Goal: Information Seeking & Learning: Understand process/instructions

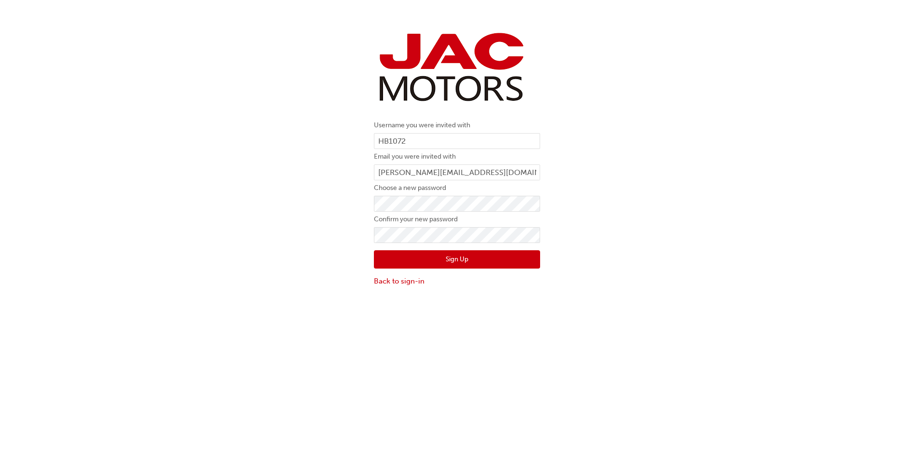
click at [271, 254] on div "Username you were invited with HB1072 Email you were invited with hannah.barnes…" at bounding box center [457, 158] width 914 height 272
click at [437, 259] on button "Sign Up" at bounding box center [457, 259] width 166 height 18
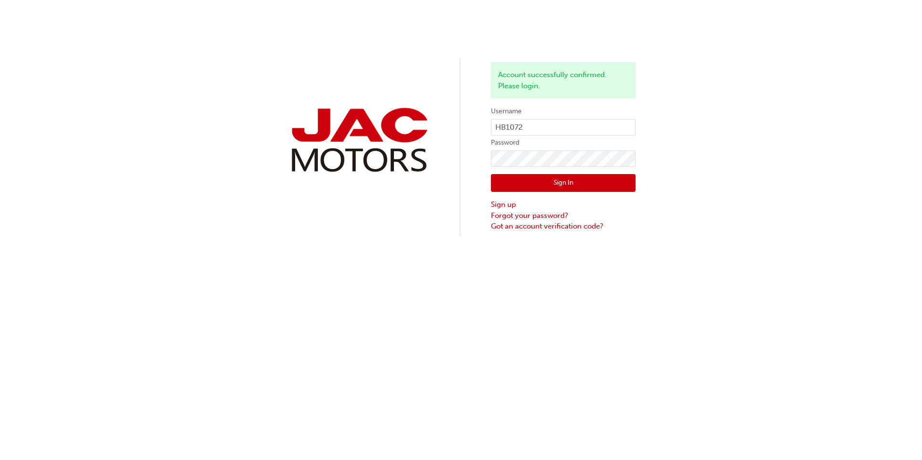
click at [558, 180] on button "Sign In" at bounding box center [563, 183] width 145 height 18
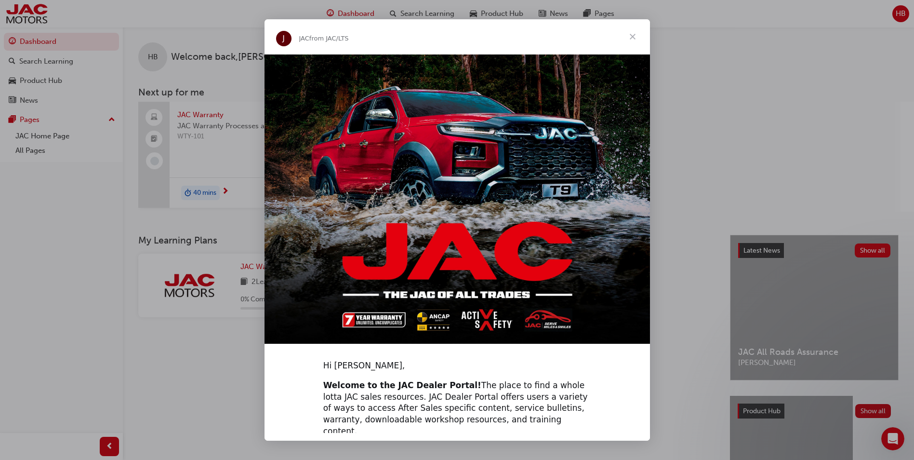
click at [631, 38] on span "Close" at bounding box center [633, 36] width 35 height 35
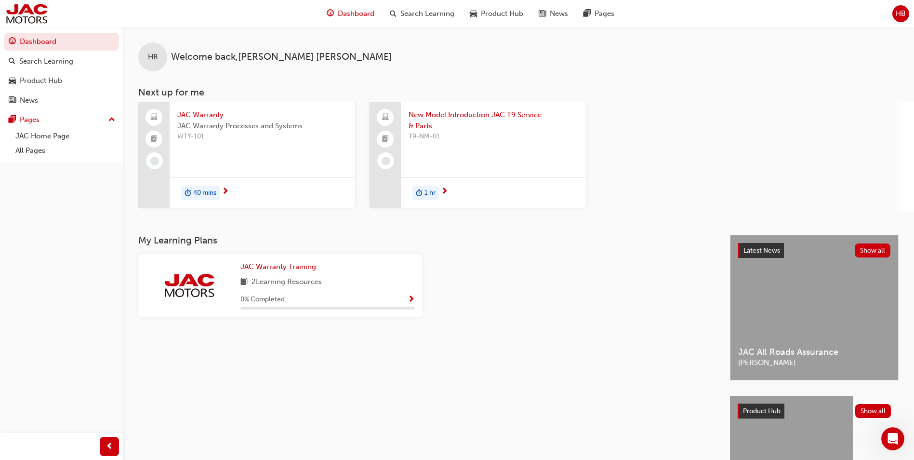
click at [215, 268] on div at bounding box center [189, 285] width 87 height 48
click at [387, 294] on div "0 % Completed" at bounding box center [328, 300] width 175 height 12
click at [415, 298] on span "Show Progress" at bounding box center [411, 300] width 7 height 9
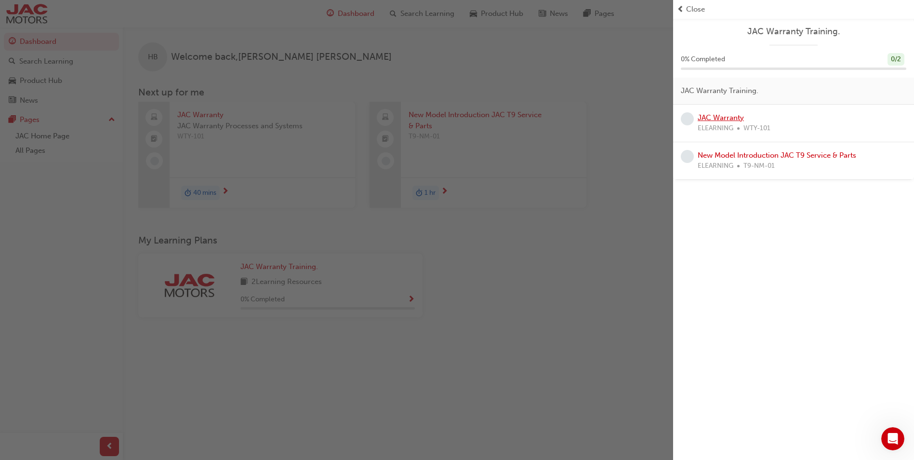
click at [718, 118] on link "JAC Warranty" at bounding box center [721, 117] width 46 height 9
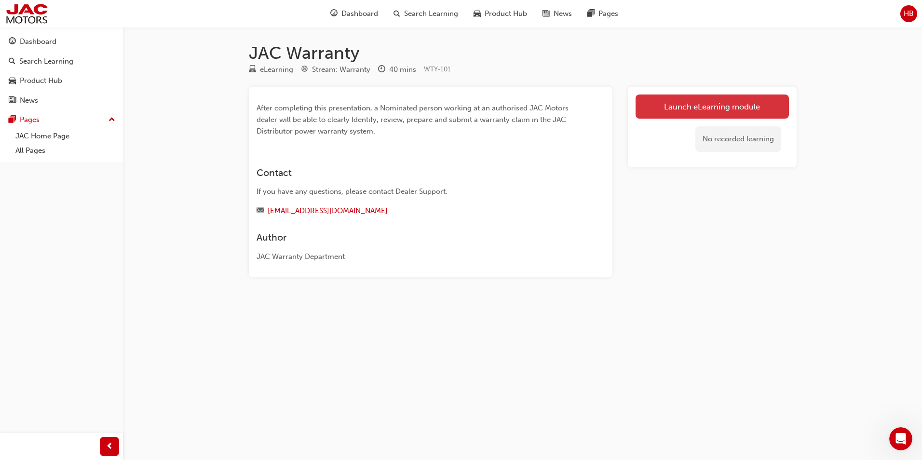
click at [657, 111] on link "Launch eLearning module" at bounding box center [711, 106] width 153 height 24
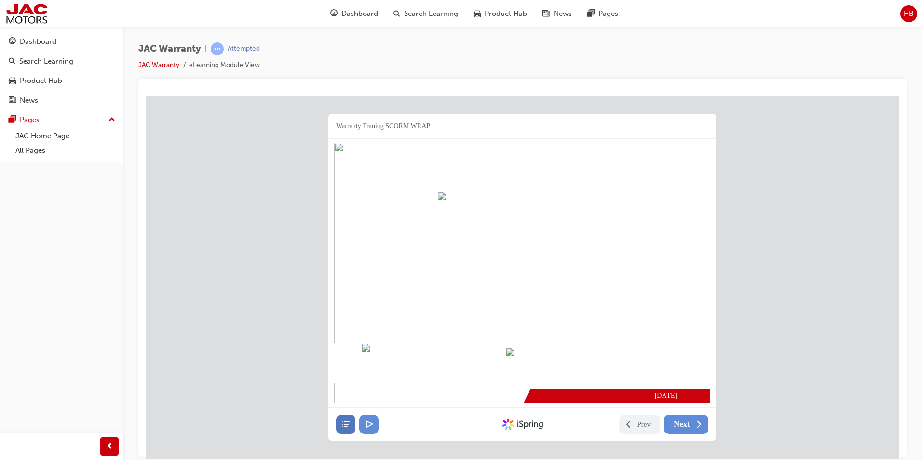
click at [345, 423] on icon at bounding box center [346, 424] width 10 height 10
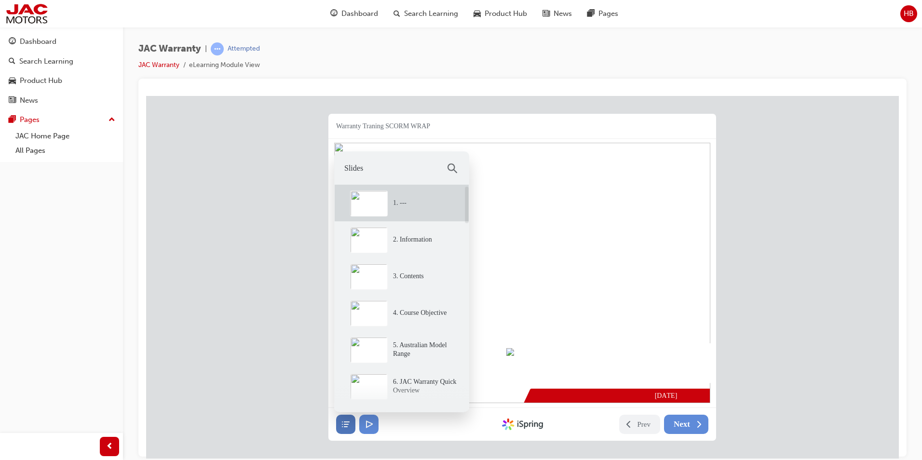
click at [345, 423] on icon at bounding box center [346, 424] width 10 height 10
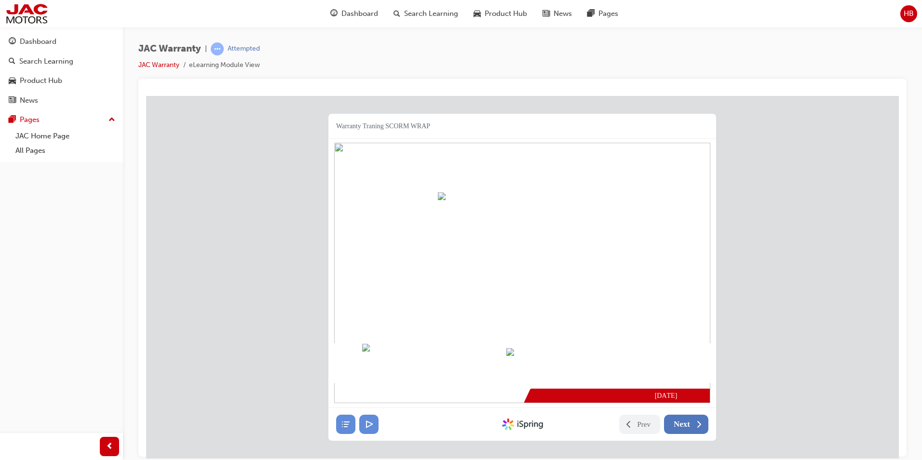
click at [694, 426] on icon at bounding box center [699, 424] width 10 height 10
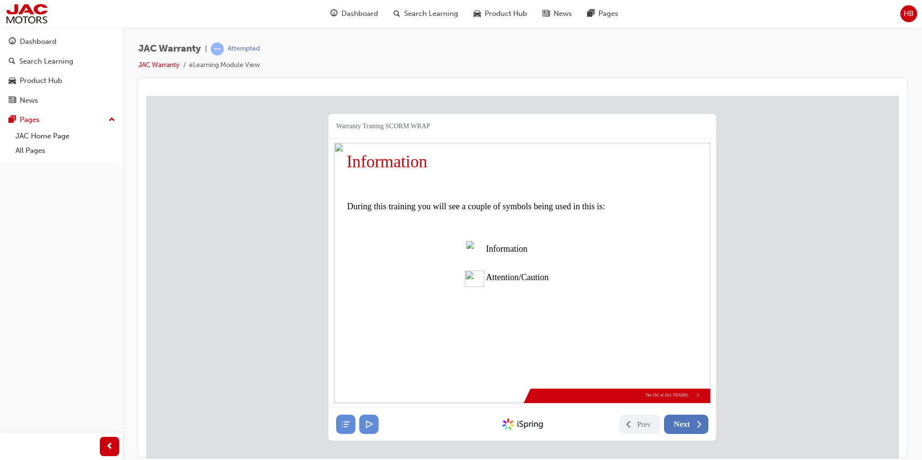
click at [694, 426] on icon at bounding box center [699, 424] width 10 height 10
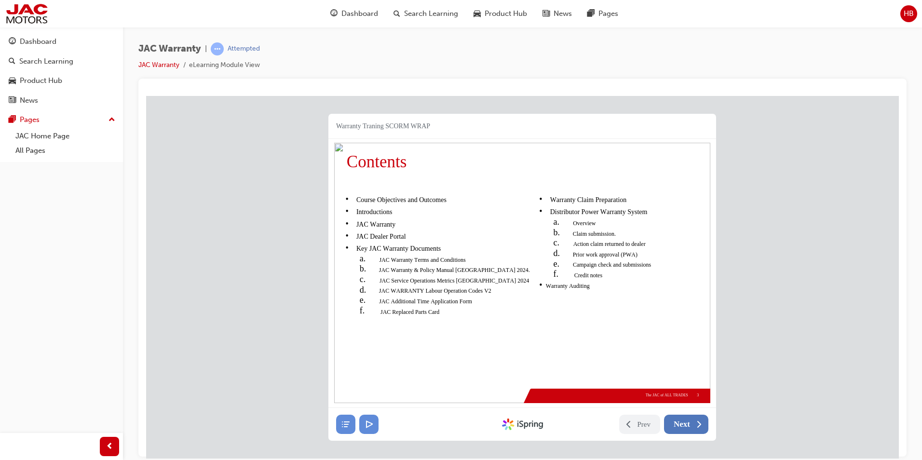
click at [692, 426] on button "Next" at bounding box center [686, 423] width 44 height 19
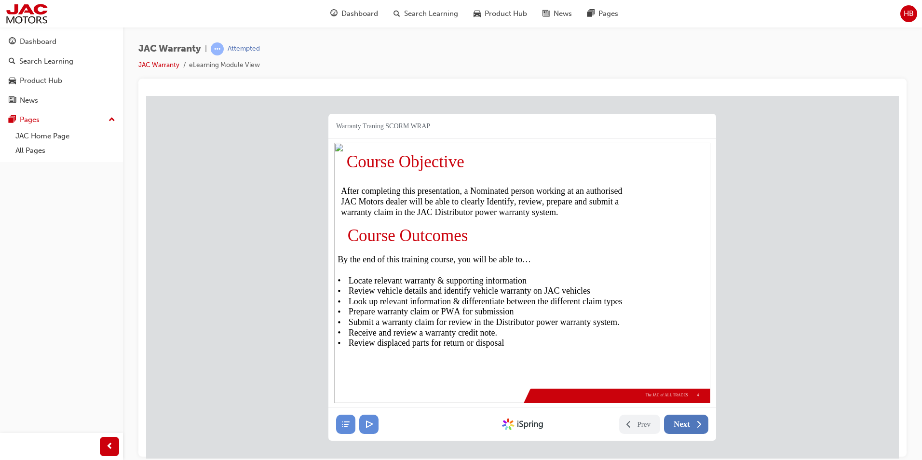
click at [692, 426] on button "Next" at bounding box center [686, 423] width 44 height 19
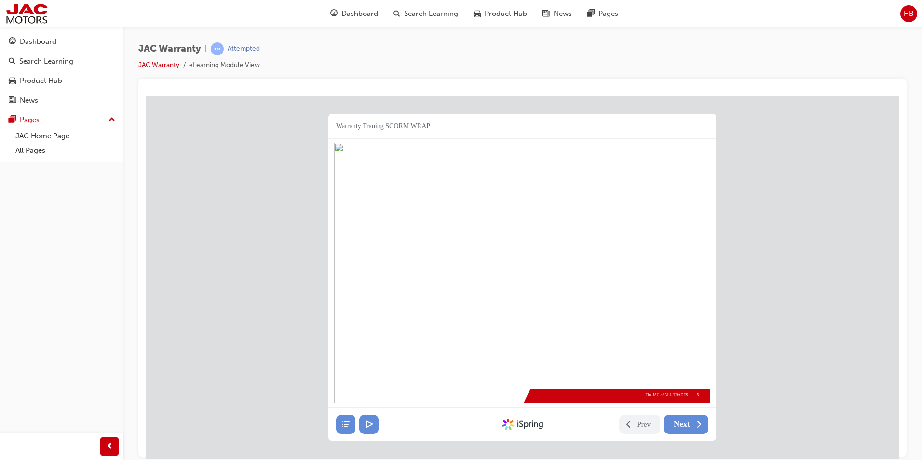
click at [557, 317] on img at bounding box center [522, 272] width 376 height 260
click at [639, 314] on img at bounding box center [522, 272] width 376 height 260
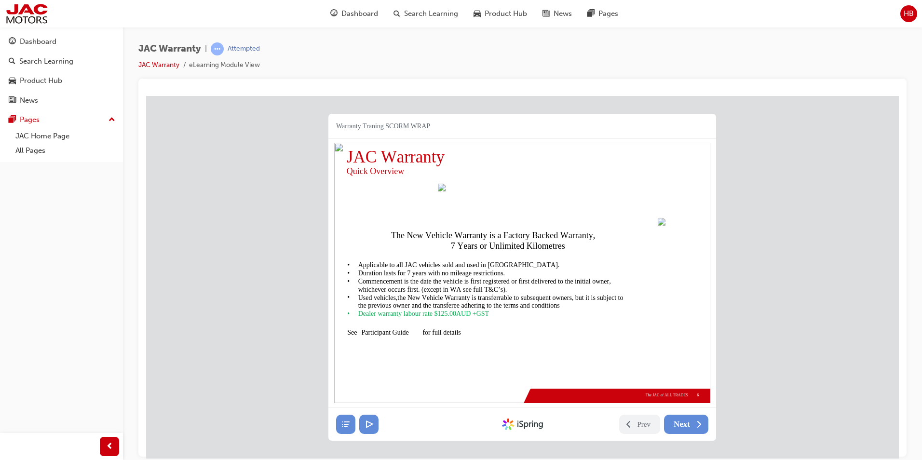
click at [626, 307] on img at bounding box center [522, 272] width 376 height 260
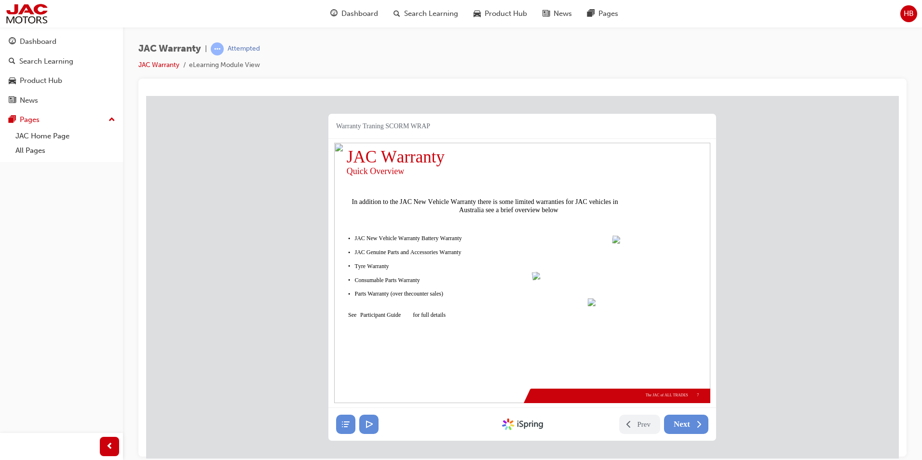
click at [611, 308] on img at bounding box center [630, 337] width 84 height 79
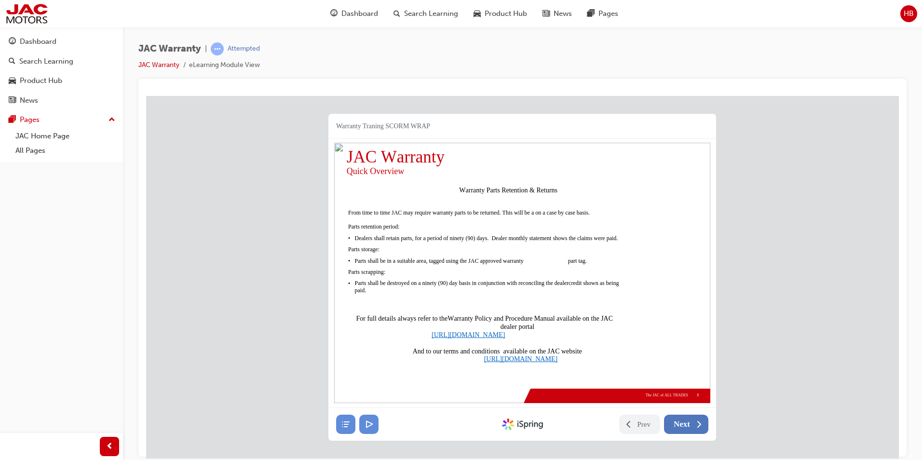
click at [680, 423] on span "Next" at bounding box center [681, 424] width 16 height 10
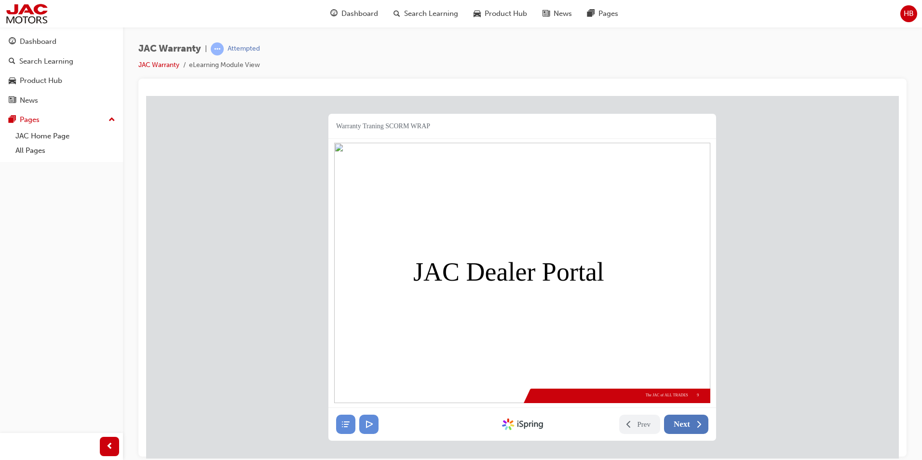
click at [689, 421] on span "Next" at bounding box center [681, 424] width 16 height 10
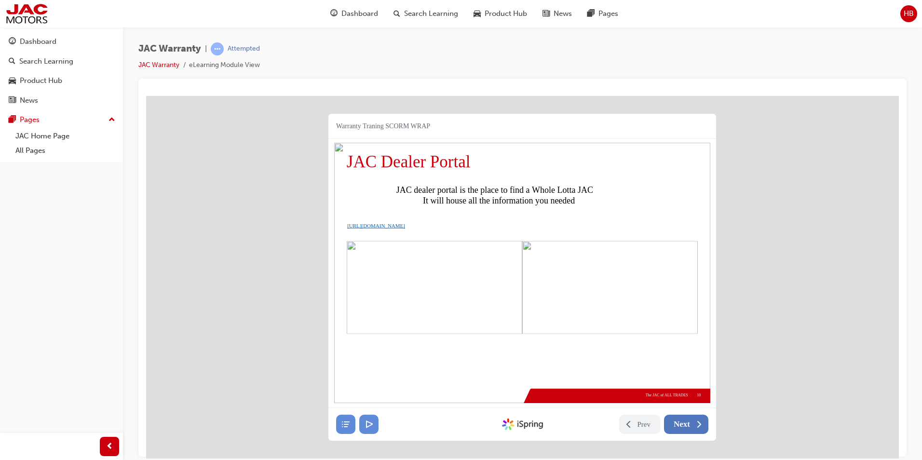
click at [689, 421] on span "Next" at bounding box center [681, 424] width 16 height 10
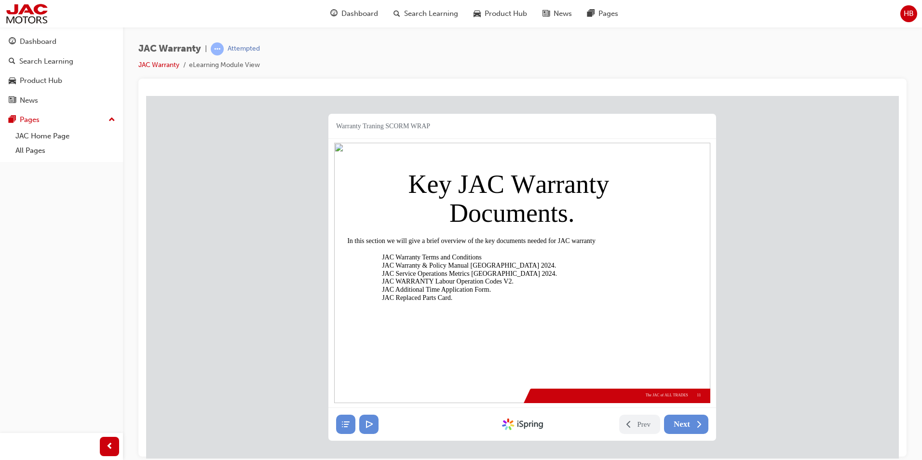
click at [688, 271] on img at bounding box center [522, 272] width 376 height 260
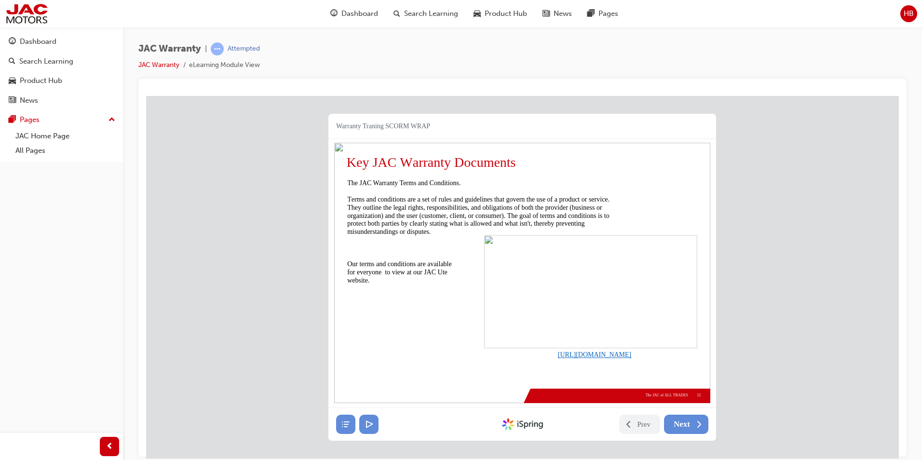
click at [686, 272] on img at bounding box center [590, 290] width 213 height 113
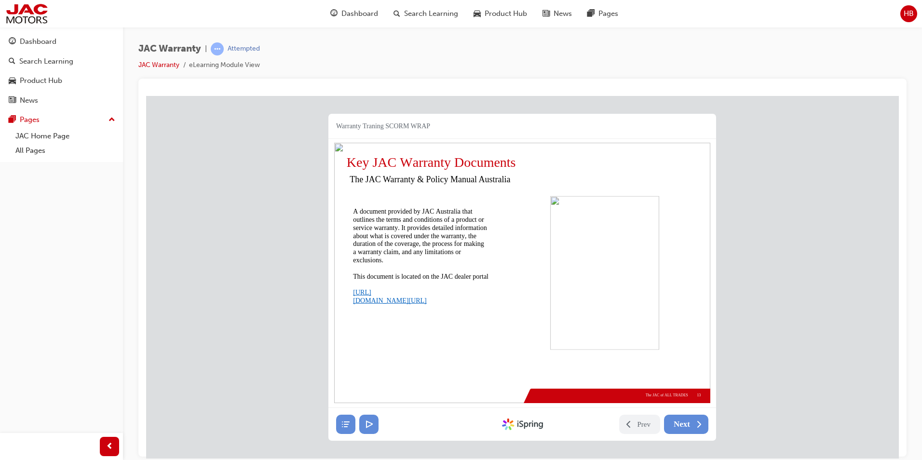
click at [691, 363] on img at bounding box center [522, 272] width 376 height 260
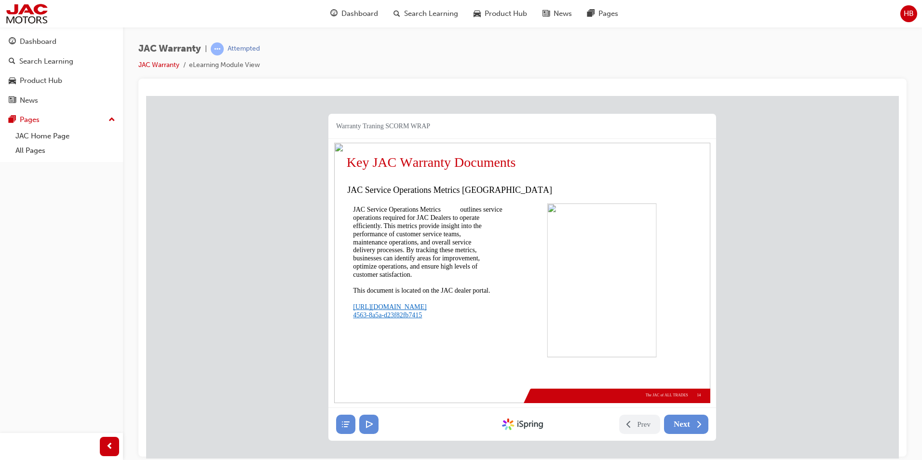
click at [480, 280] on img at bounding box center [522, 272] width 376 height 260
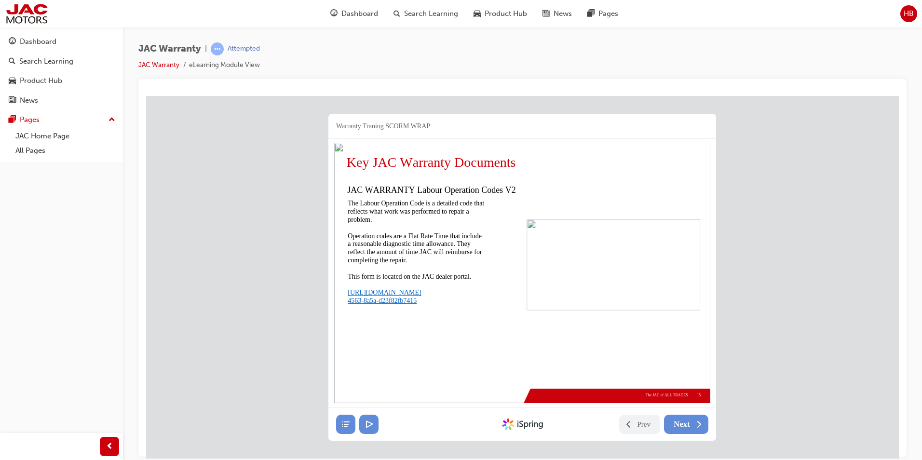
click at [704, 279] on img at bounding box center [522, 272] width 376 height 260
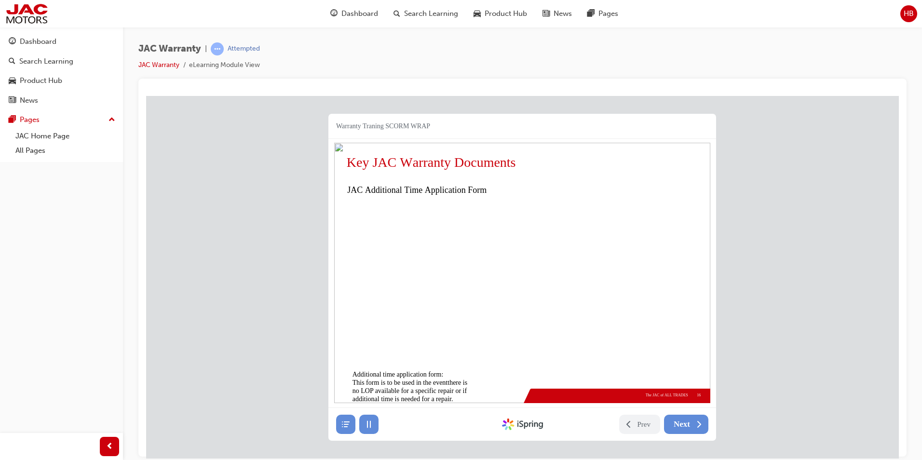
click at [704, 279] on img at bounding box center [522, 272] width 376 height 260
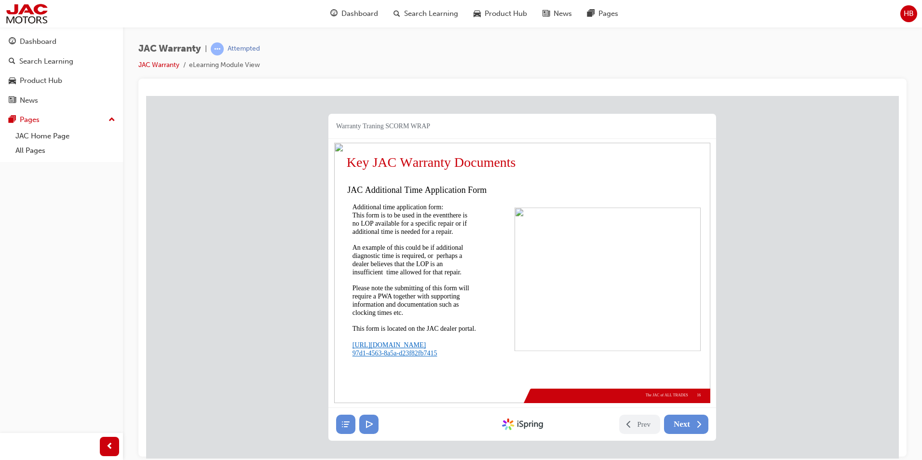
click at [704, 279] on img at bounding box center [522, 272] width 376 height 260
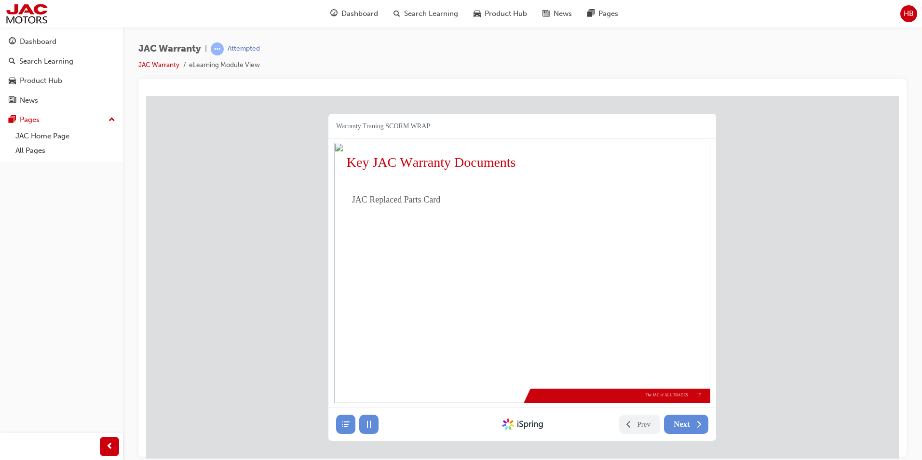
click at [704, 279] on img at bounding box center [522, 272] width 376 height 260
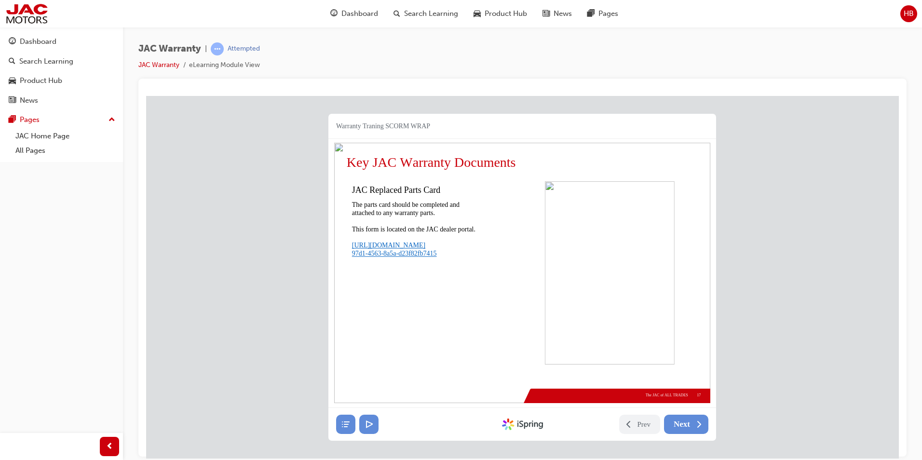
click at [704, 279] on img at bounding box center [522, 272] width 376 height 260
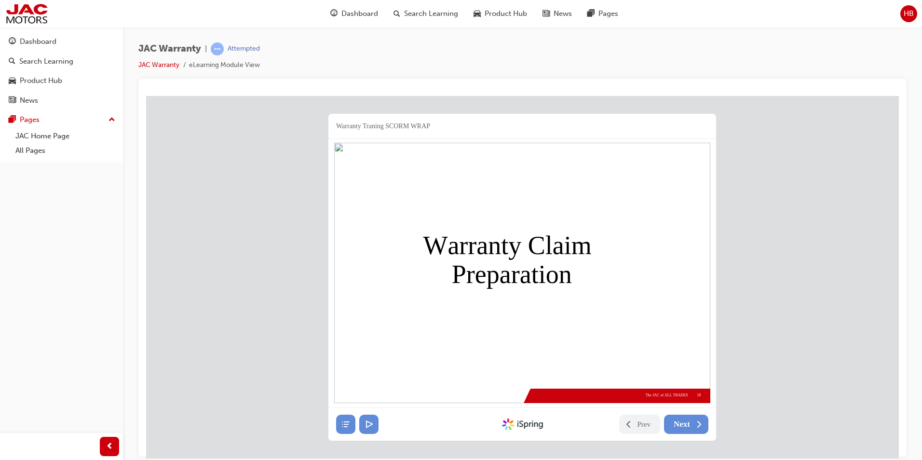
click at [704, 279] on img at bounding box center [522, 272] width 376 height 260
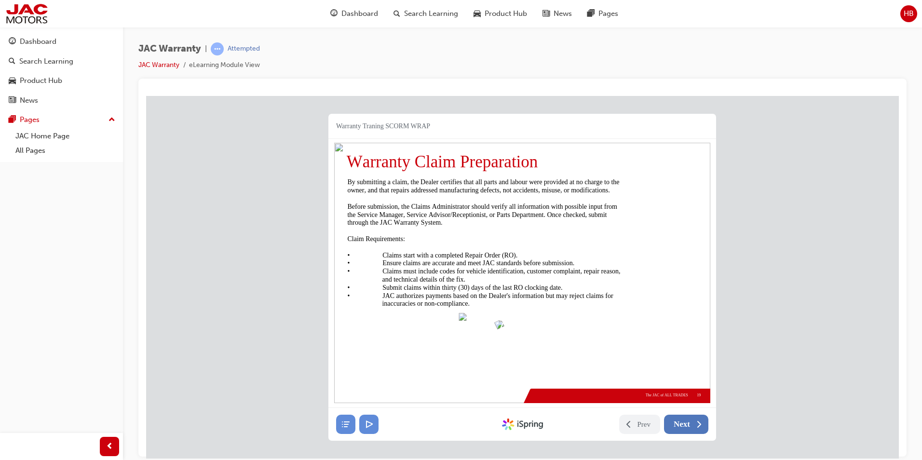
click at [682, 421] on span "Next" at bounding box center [681, 424] width 16 height 10
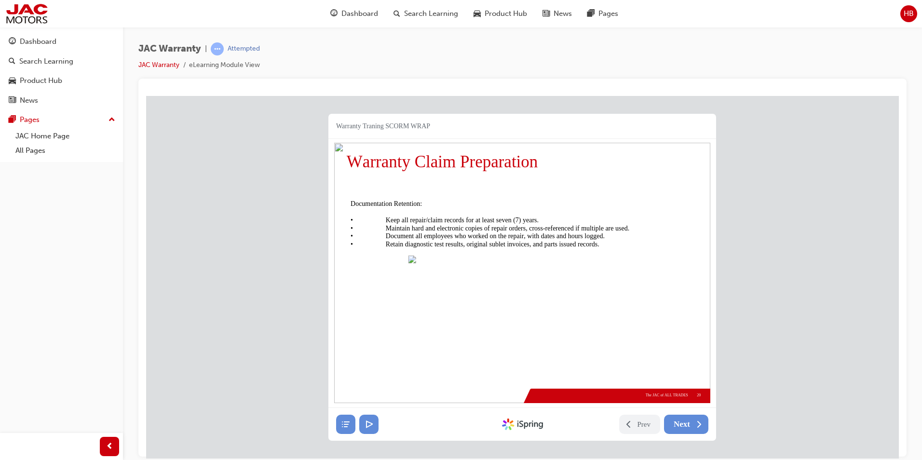
click at [651, 273] on img at bounding box center [522, 272] width 376 height 260
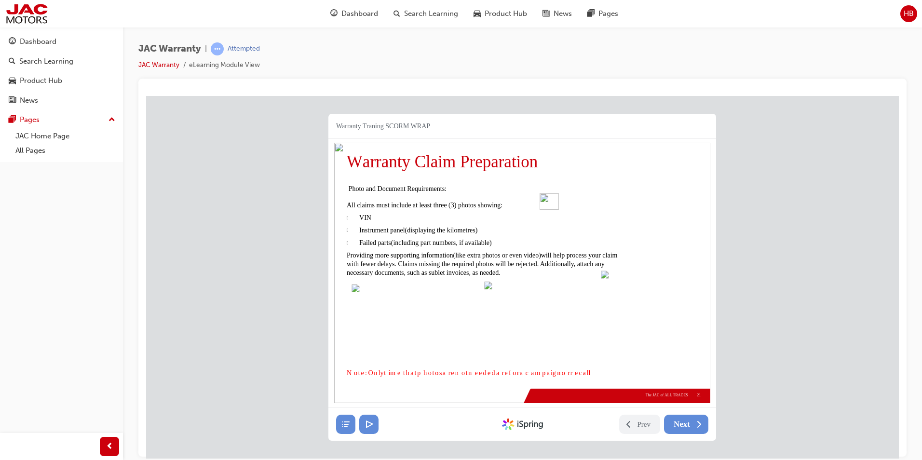
click at [657, 282] on img at bounding box center [522, 272] width 376 height 260
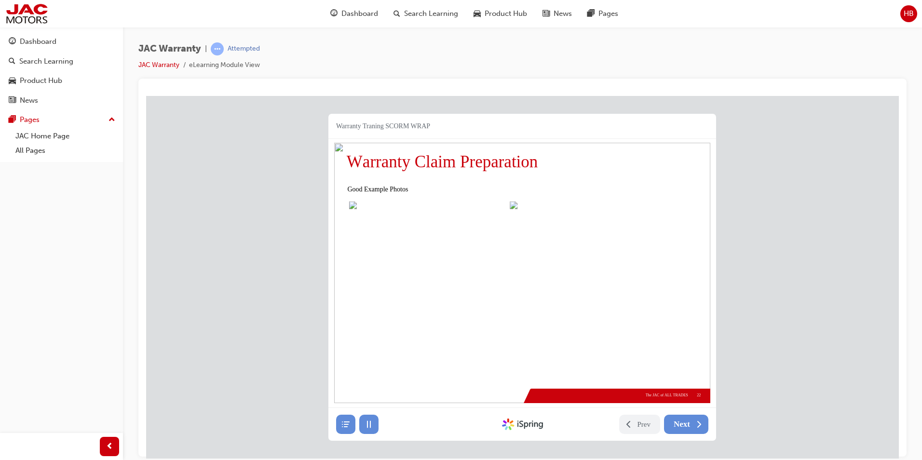
click at [632, 219] on img at bounding box center [522, 272] width 376 height 260
click at [632, 219] on img at bounding box center [658, 232] width 73 height 97
click at [632, 219] on img at bounding box center [638, 248] width 112 height 84
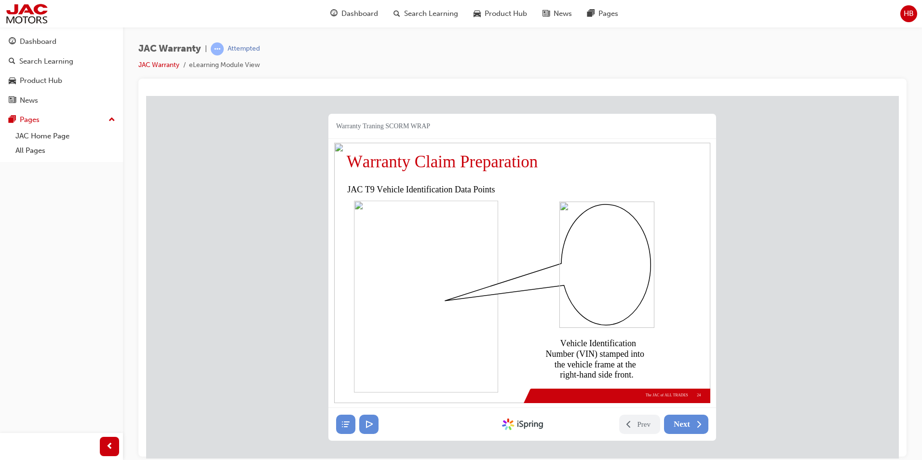
click at [519, 206] on icon at bounding box center [547, 273] width 207 height 221
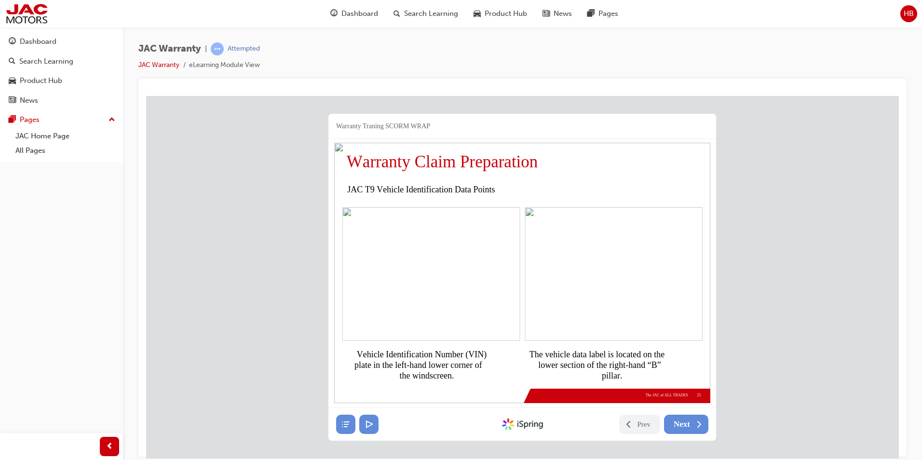
click at [685, 236] on img at bounding box center [613, 273] width 178 height 134
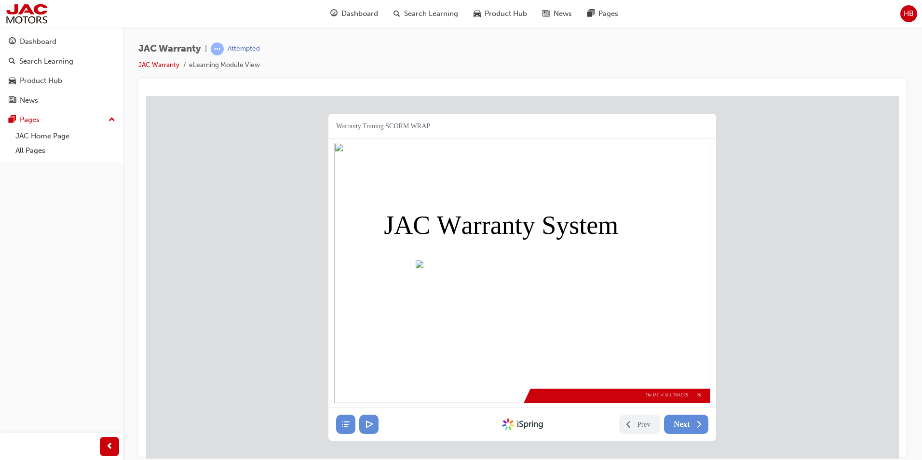
click at [685, 236] on img at bounding box center [522, 272] width 376 height 260
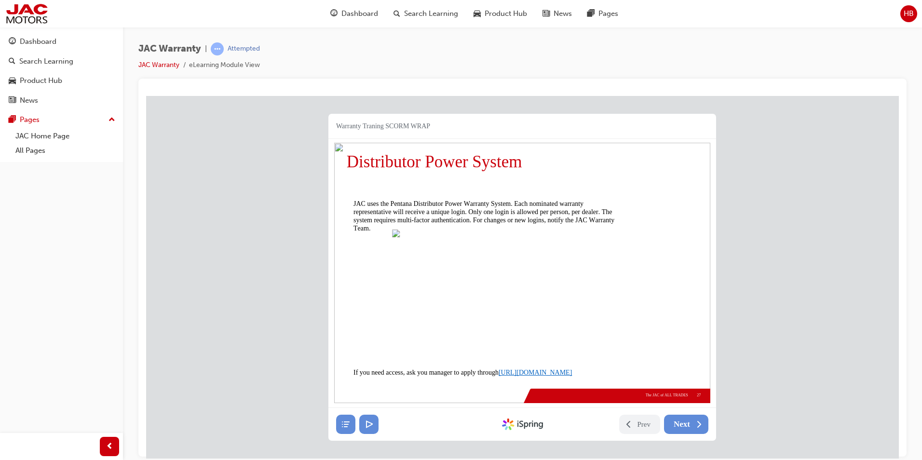
click at [685, 236] on img at bounding box center [522, 272] width 376 height 260
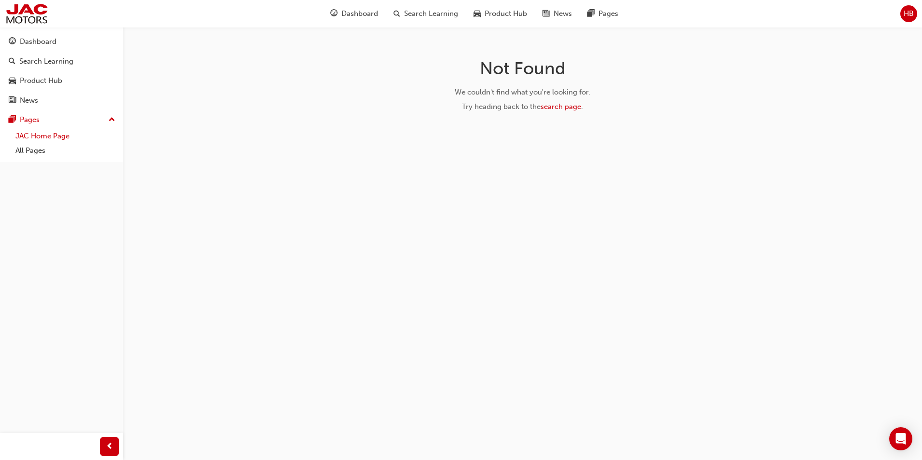
click at [66, 140] on link "JAC Home Page" at bounding box center [65, 136] width 107 height 15
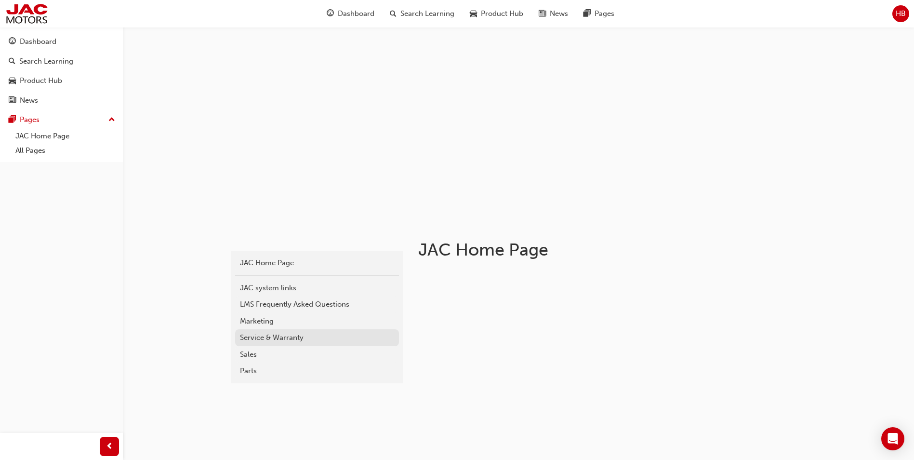
click at [271, 336] on div "Service & Warranty" at bounding box center [317, 337] width 154 height 11
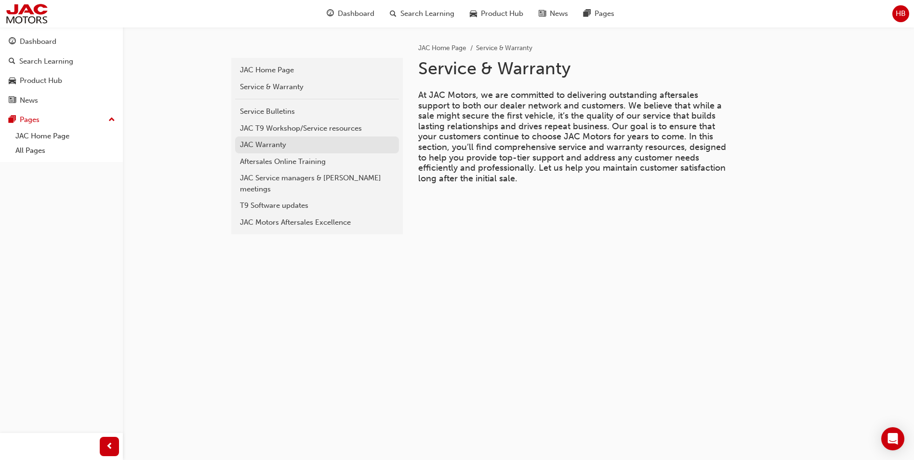
click at [258, 144] on div "JAC Warranty" at bounding box center [317, 144] width 154 height 11
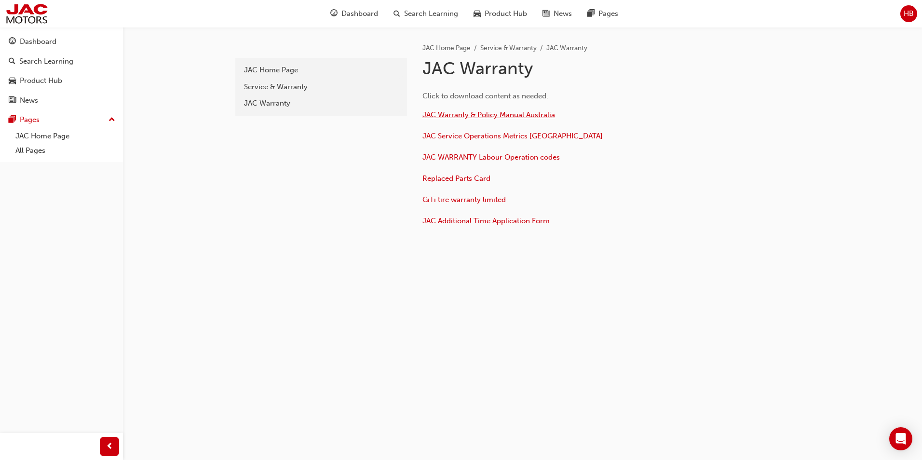
click at [479, 115] on span "JAC Warranty & Policy Manual Australia" at bounding box center [488, 114] width 133 height 9
